Goal: Information Seeking & Learning: Compare options

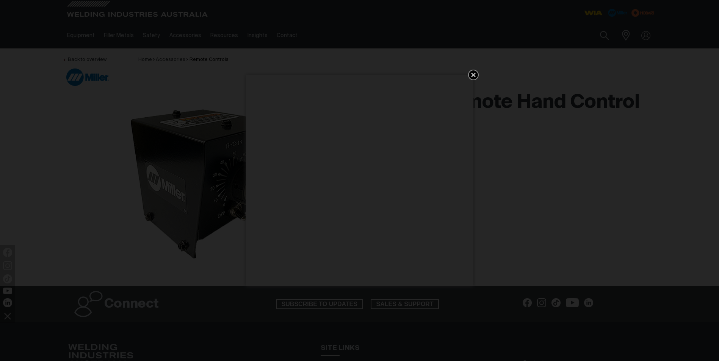
click at [473, 74] on icon "Get 5 WIA Welding Guides Free!" at bounding box center [473, 75] width 5 height 5
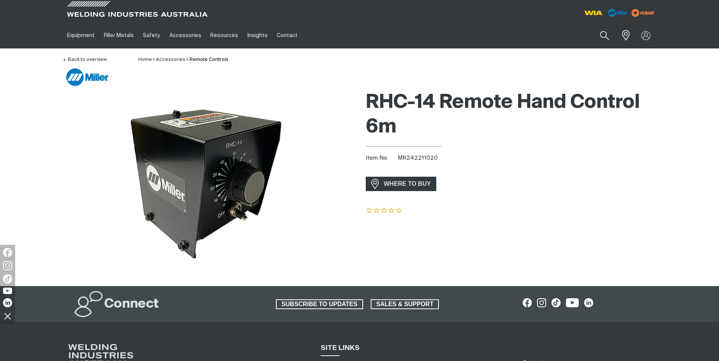
click at [304, 173] on div at bounding box center [208, 181] width 291 height 189
click at [188, 157] on img at bounding box center [208, 181] width 188 height 189
click at [258, 192] on img at bounding box center [208, 181] width 188 height 189
click at [171, 58] on link "Accessories" at bounding box center [171, 59] width 30 height 5
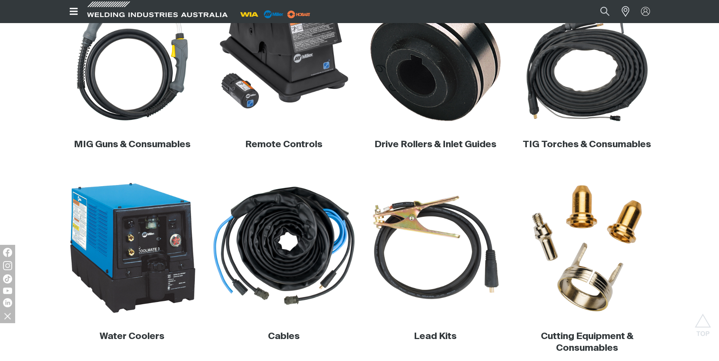
scroll to position [227, 0]
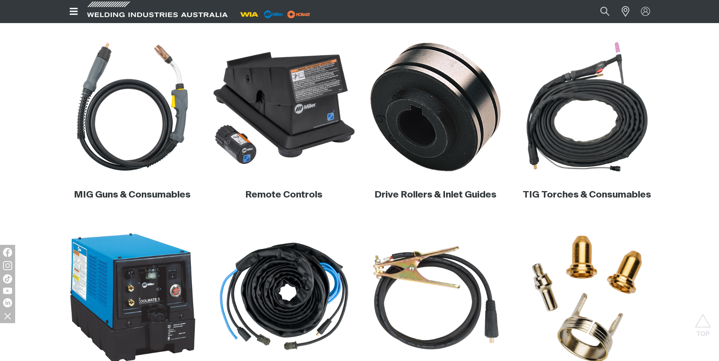
click at [304, 124] on img at bounding box center [283, 106] width 145 height 145
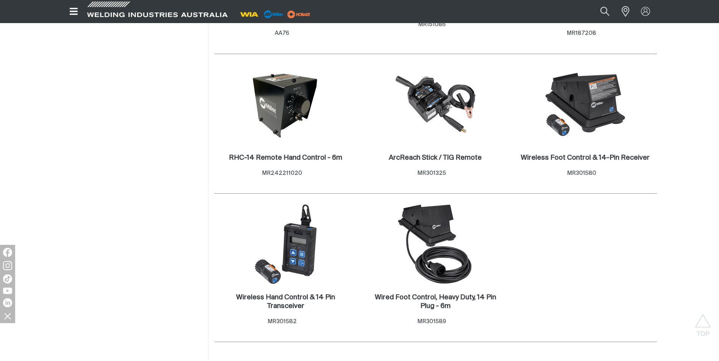
scroll to position [391, 0]
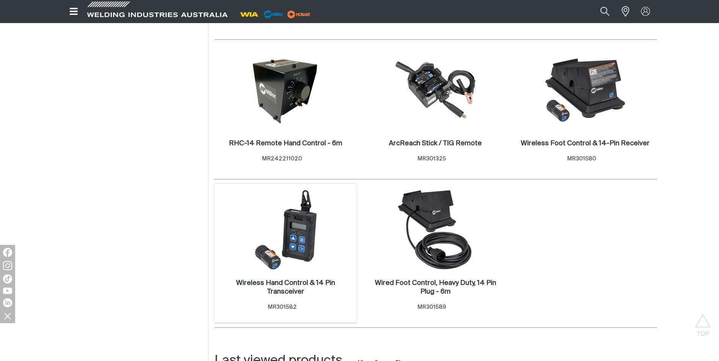
click at [282, 305] on span "MR301582" at bounding box center [282, 308] width 29 height 6
drag, startPoint x: 296, startPoint y: 297, endPoint x: 264, endPoint y: 295, distance: 31.9
click at [264, 295] on div "Wireless Hand Control & 14 Pin Transceiver . Item No. MR301582" at bounding box center [285, 295] width 135 height 33
drag, startPoint x: 264, startPoint y: 295, endPoint x: 280, endPoint y: 299, distance: 17.2
copy span "MR301582"
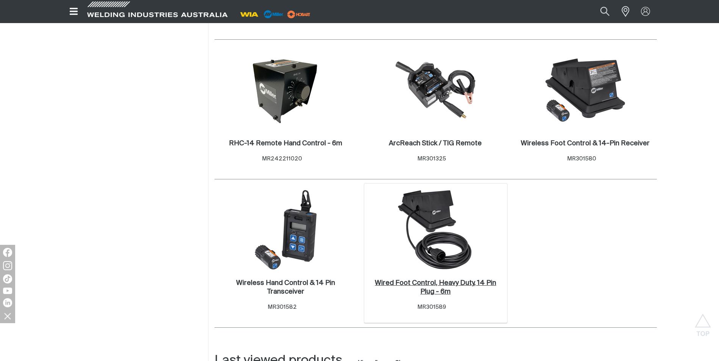
drag, startPoint x: 483, startPoint y: 277, endPoint x: 467, endPoint y: 290, distance: 20.7
drag, startPoint x: 467, startPoint y: 290, endPoint x: 280, endPoint y: 240, distance: 193.9
click at [280, 240] on img at bounding box center [285, 229] width 81 height 81
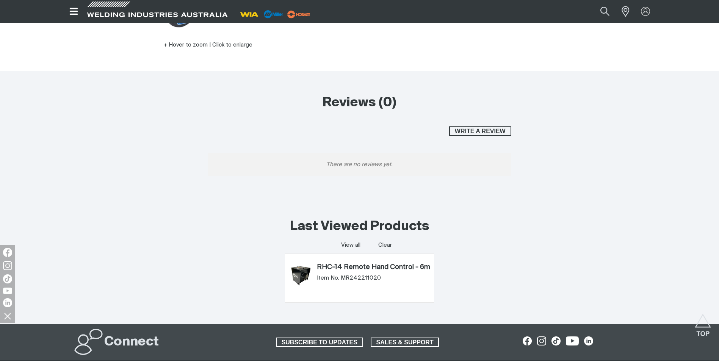
scroll to position [253, 0]
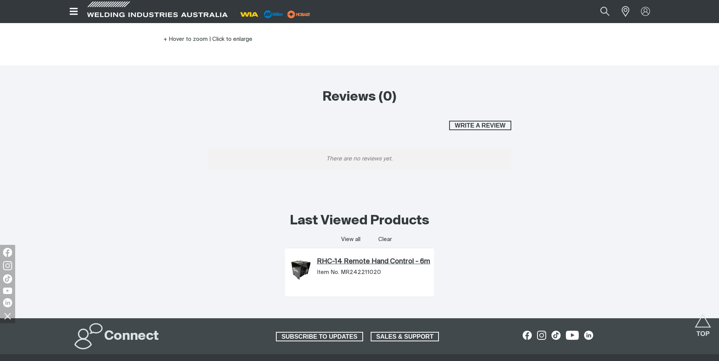
click at [352, 260] on link "RHC-14 Remote Hand Control - 6m" at bounding box center [373, 262] width 113 height 8
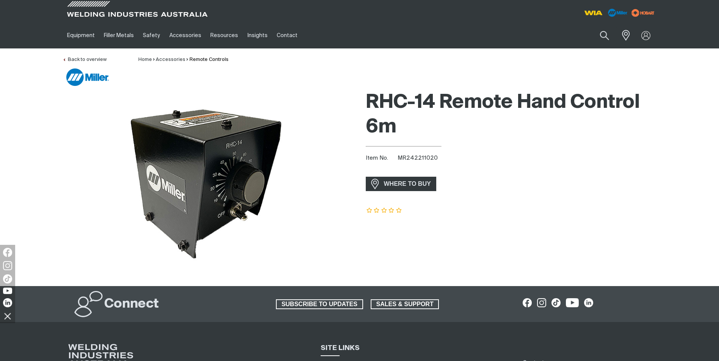
click at [681, 206] on div "RHC-14 Remote Hand Control 6m Item No. MR242211020 incl. gst WHERE TO BUY" at bounding box center [359, 186] width 719 height 199
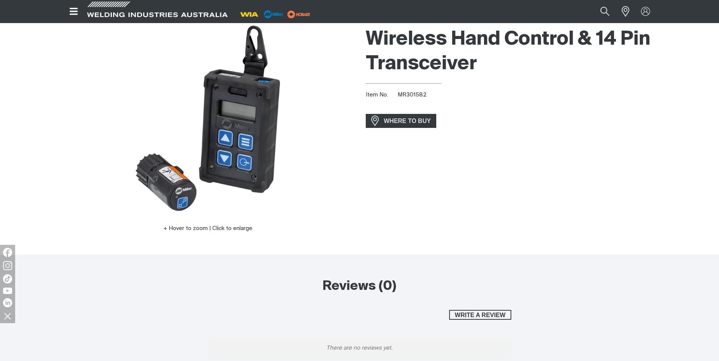
scroll to position [51, 0]
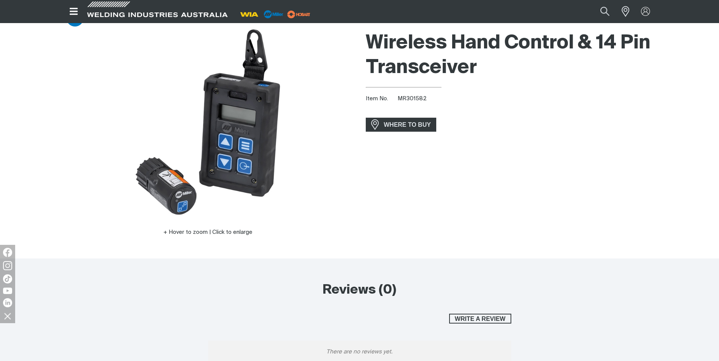
drag, startPoint x: 72, startPoint y: 196, endPoint x: 315, endPoint y: 157, distance: 246.0
click at [315, 157] on div at bounding box center [208, 121] width 291 height 189
drag, startPoint x: 29, startPoint y: 178, endPoint x: 41, endPoint y: 219, distance: 42.9
click at [41, 219] on div "Hover to zoom | Click to enlarge Wireless Hand Control & 14 Pin Transceiver Ite…" at bounding box center [359, 142] width 719 height 231
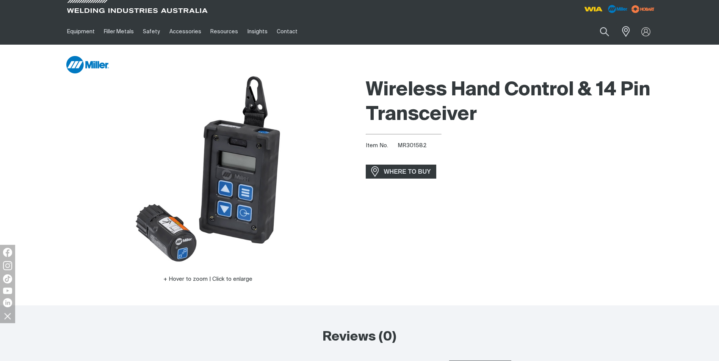
scroll to position [0, 0]
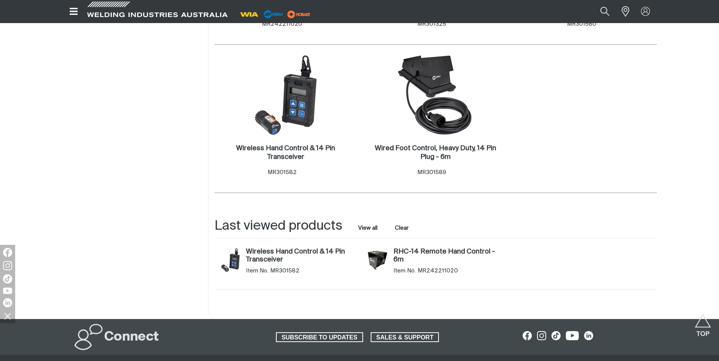
scroll to position [530, 0]
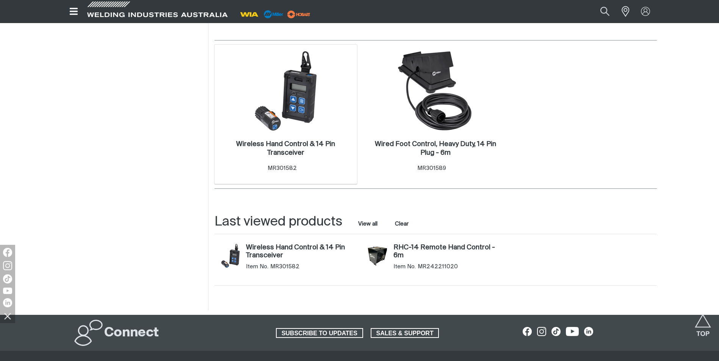
click at [300, 108] on img at bounding box center [285, 90] width 81 height 81
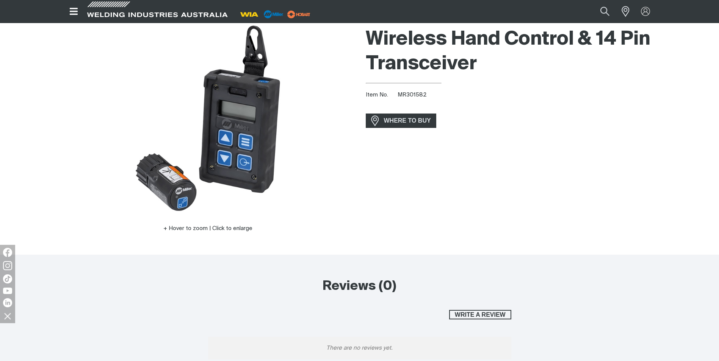
scroll to position [76, 0]
